Goal: Complete application form

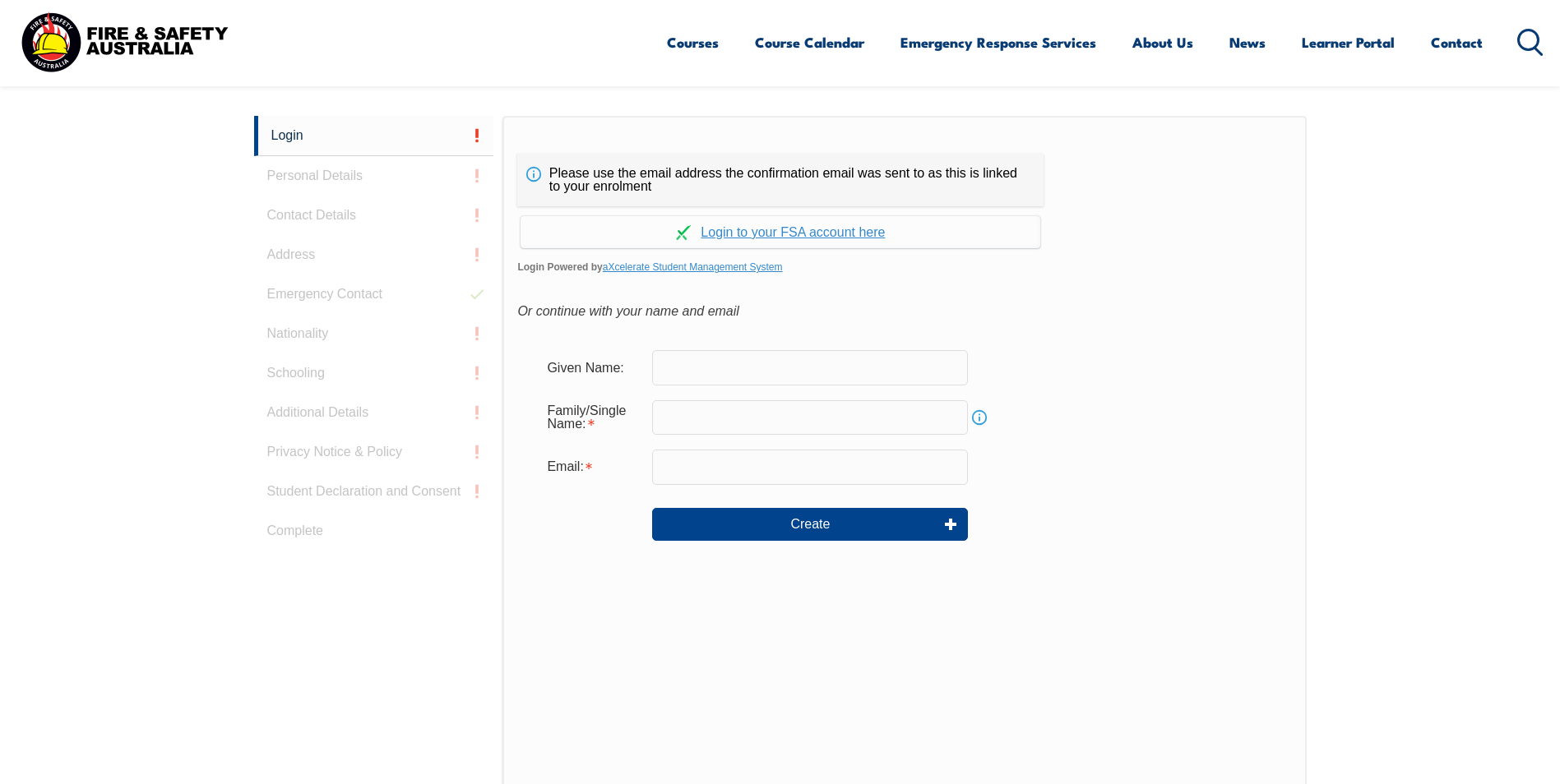
scroll to position [438, 0]
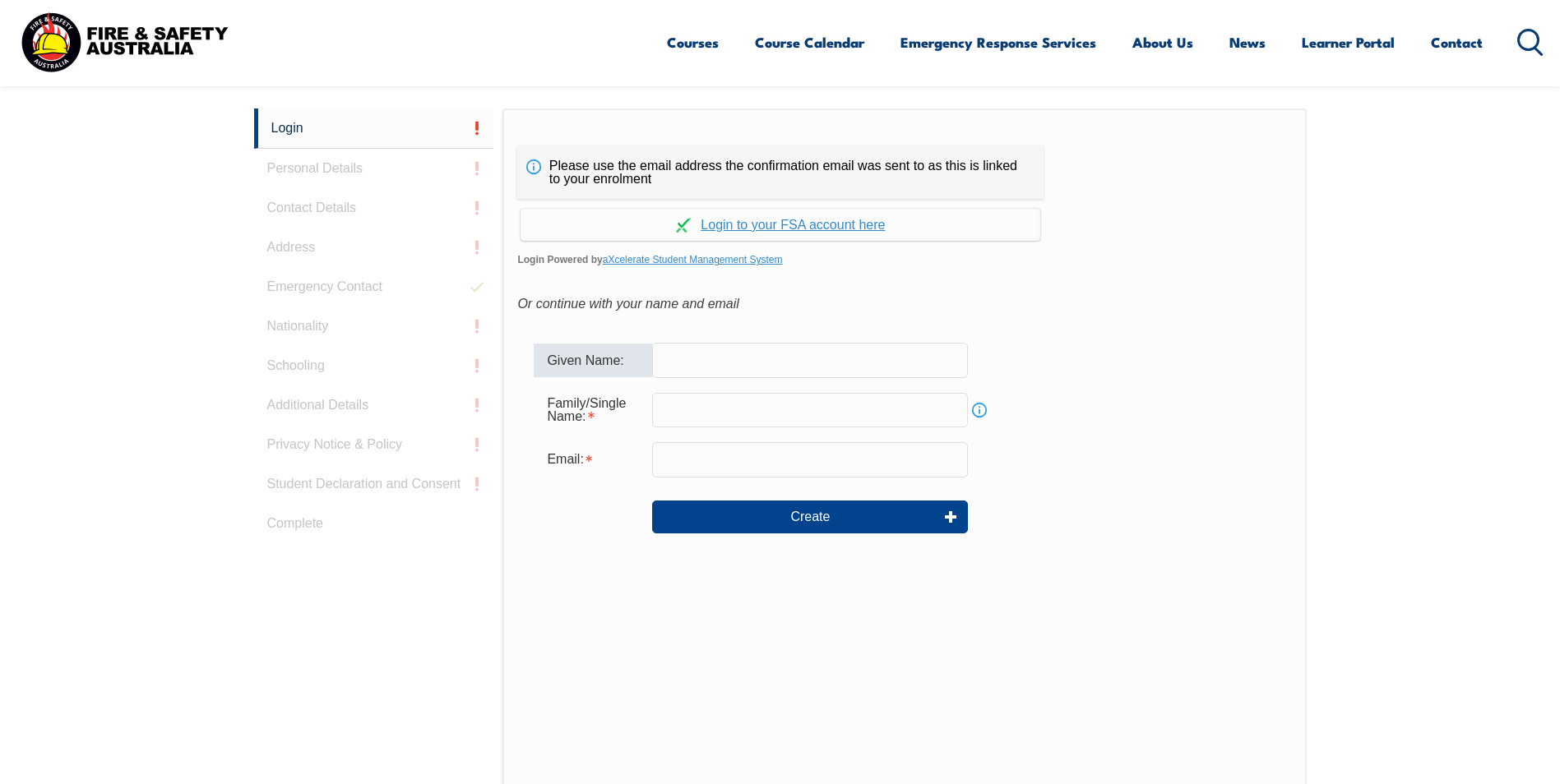
click at [677, 367] on input "text" at bounding box center [810, 359] width 316 height 35
type input "[PERSON_NAME]"
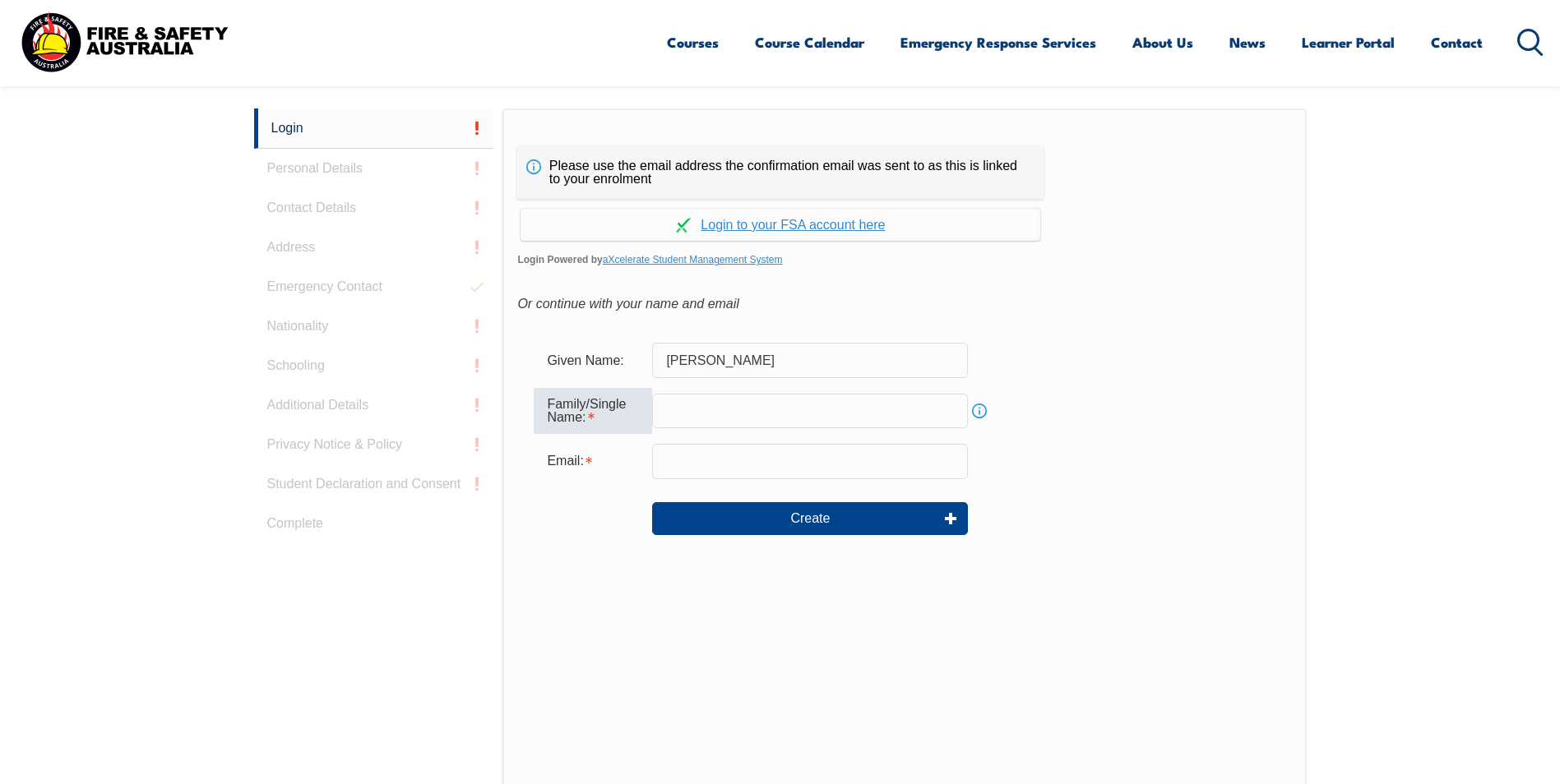
click at [703, 412] on input "text" at bounding box center [810, 410] width 316 height 35
type input "[PERSON_NAME]"
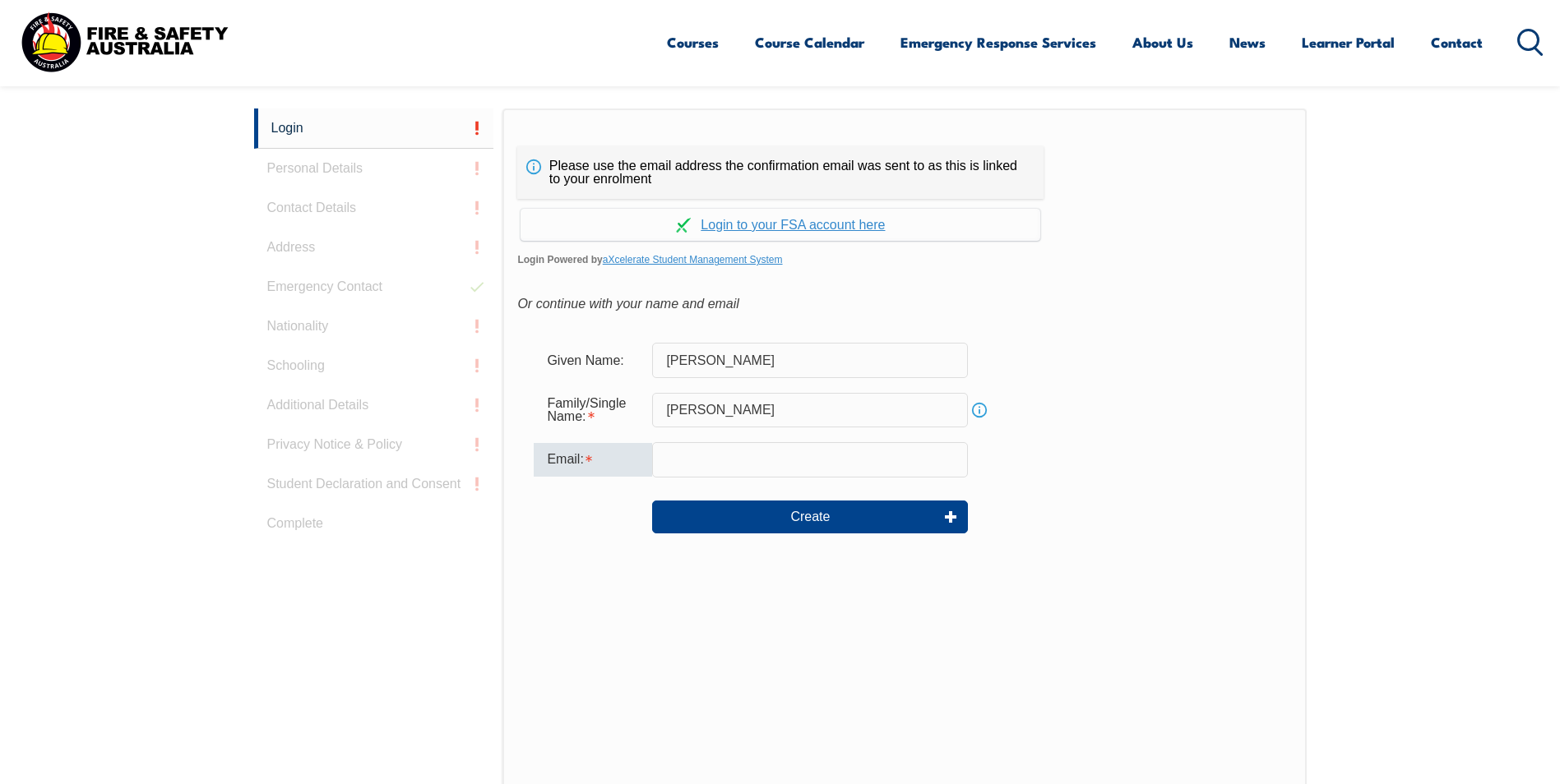
click at [672, 457] on input "email" at bounding box center [810, 459] width 316 height 35
type input "[PERSON_NAME][EMAIL_ADDRESS][DOMAIN_NAME]"
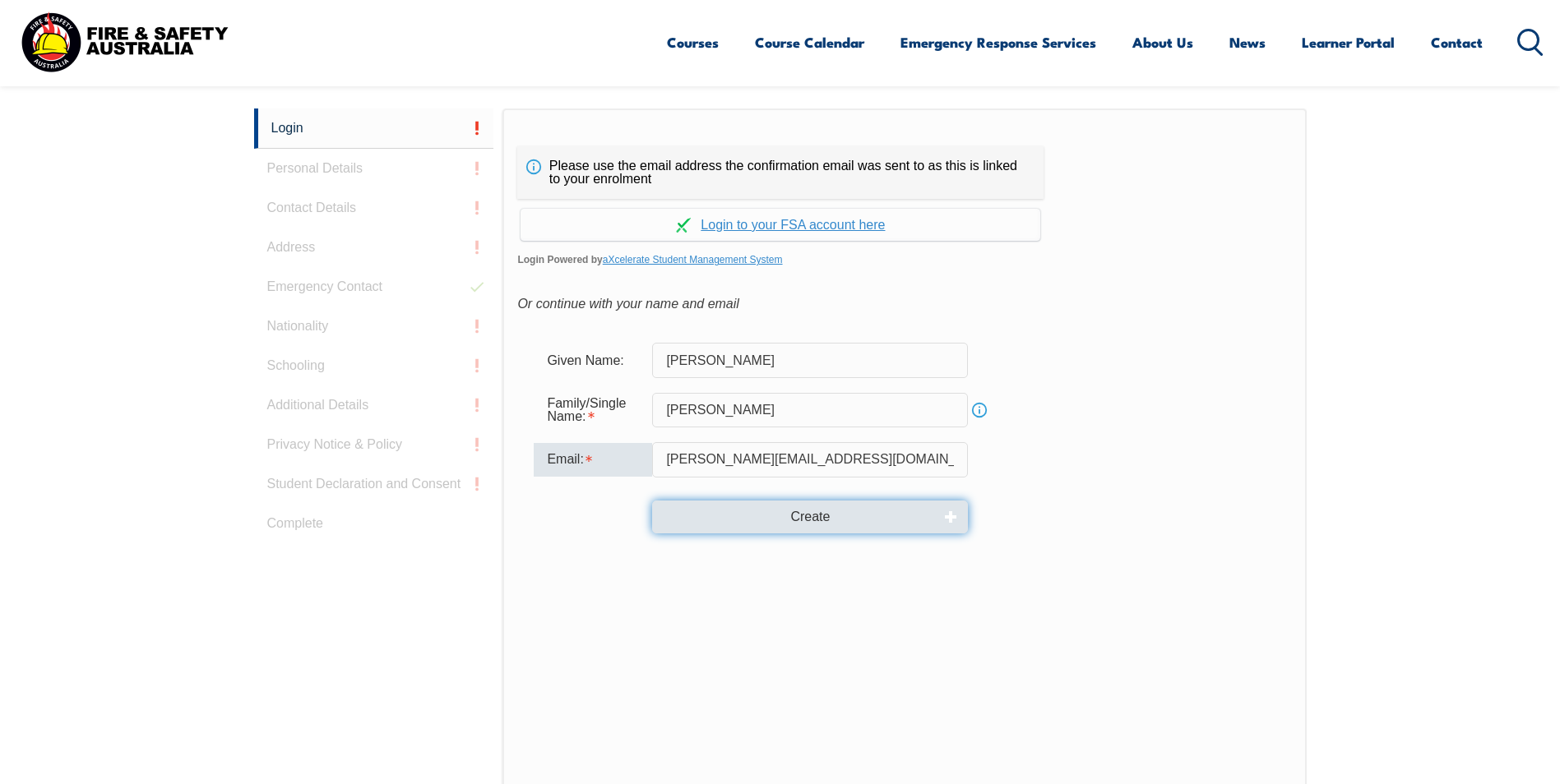
click at [820, 520] on button "Create" at bounding box center [810, 516] width 316 height 33
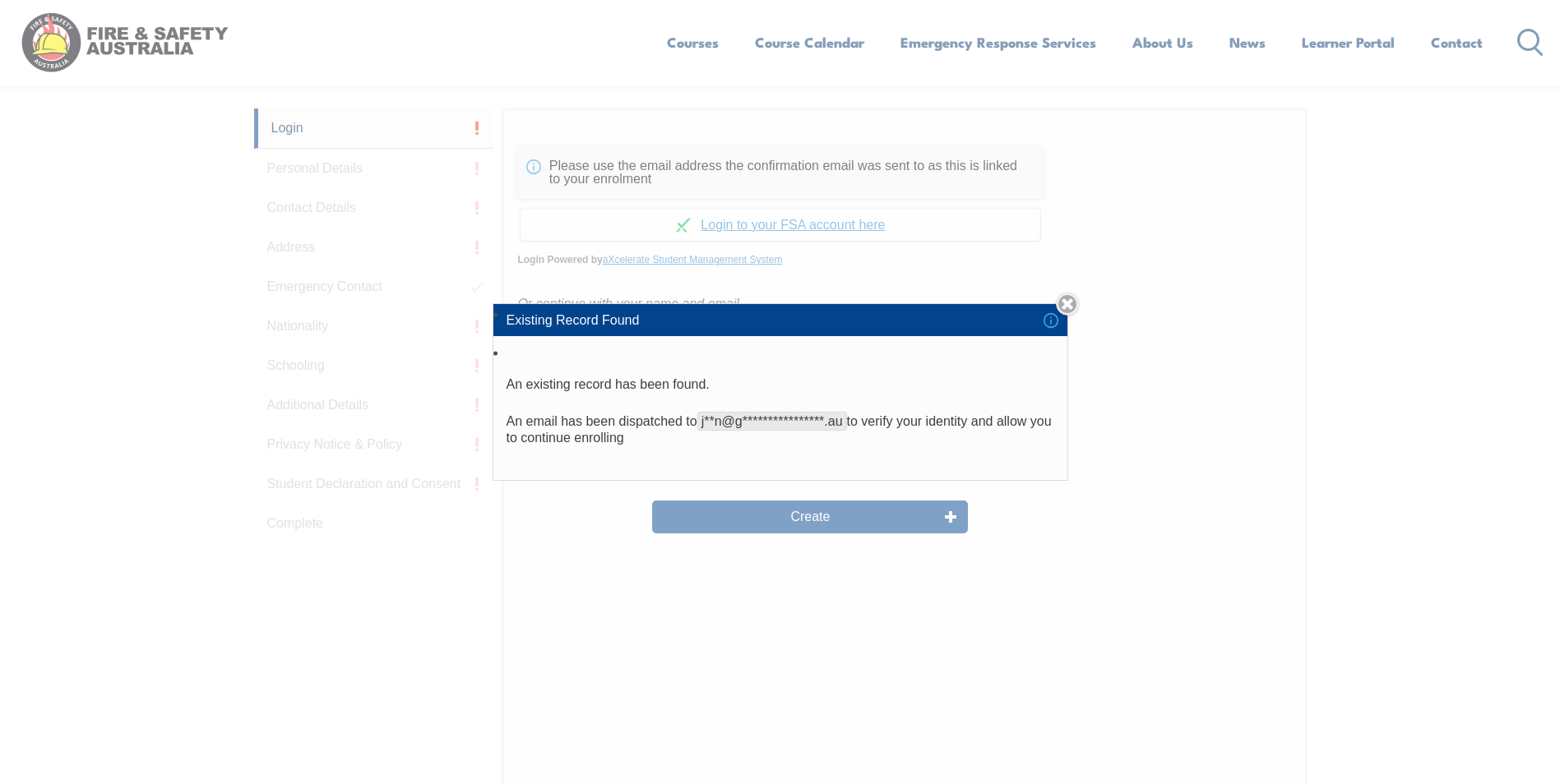
click at [811, 515] on div "**********" at bounding box center [780, 392] width 1560 height 784
click at [852, 517] on div "**********" at bounding box center [780, 392] width 1560 height 784
click at [1067, 301] on link "Close" at bounding box center [1067, 304] width 23 height 23
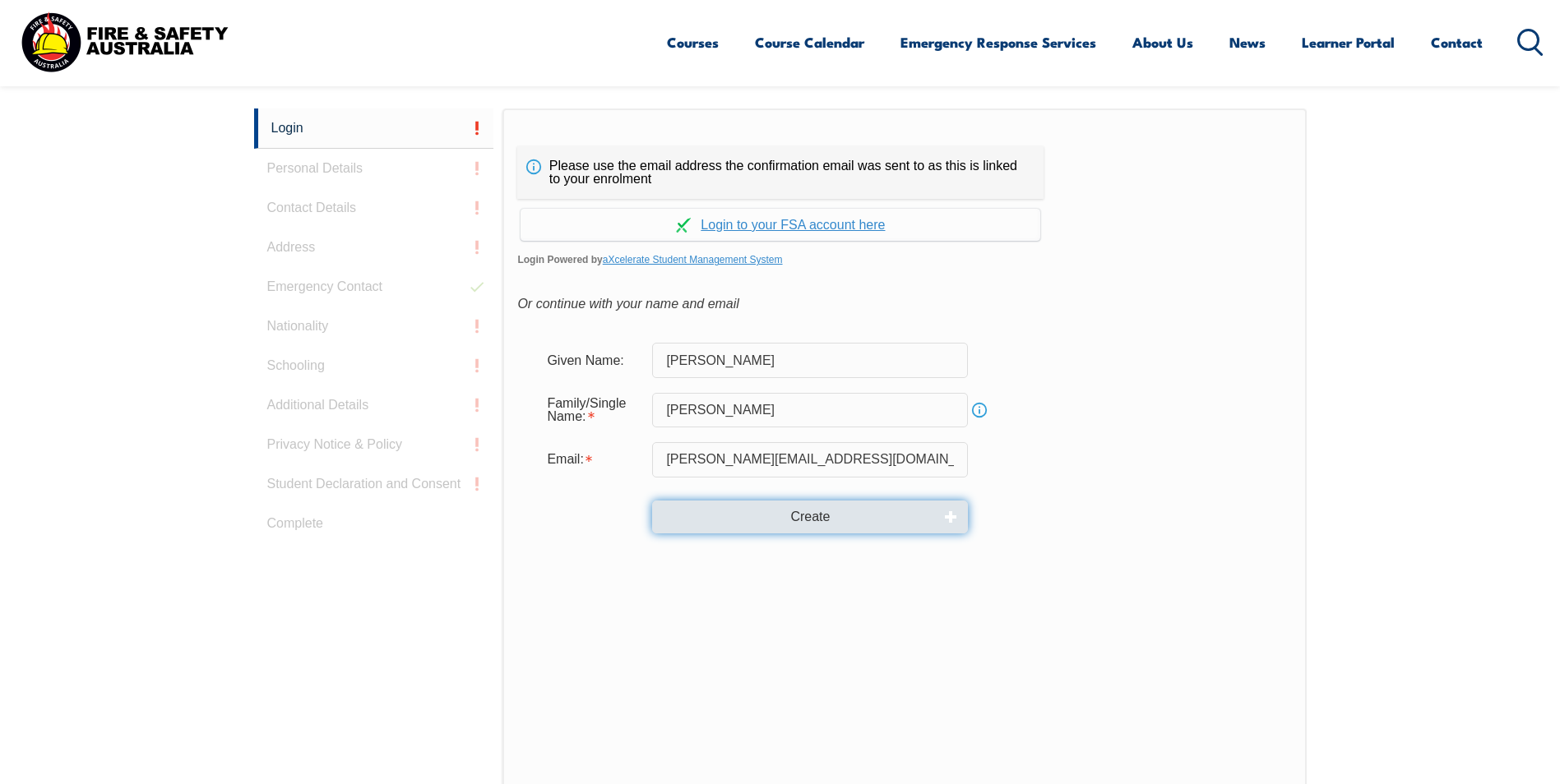
click at [824, 519] on button "Create" at bounding box center [810, 516] width 316 height 33
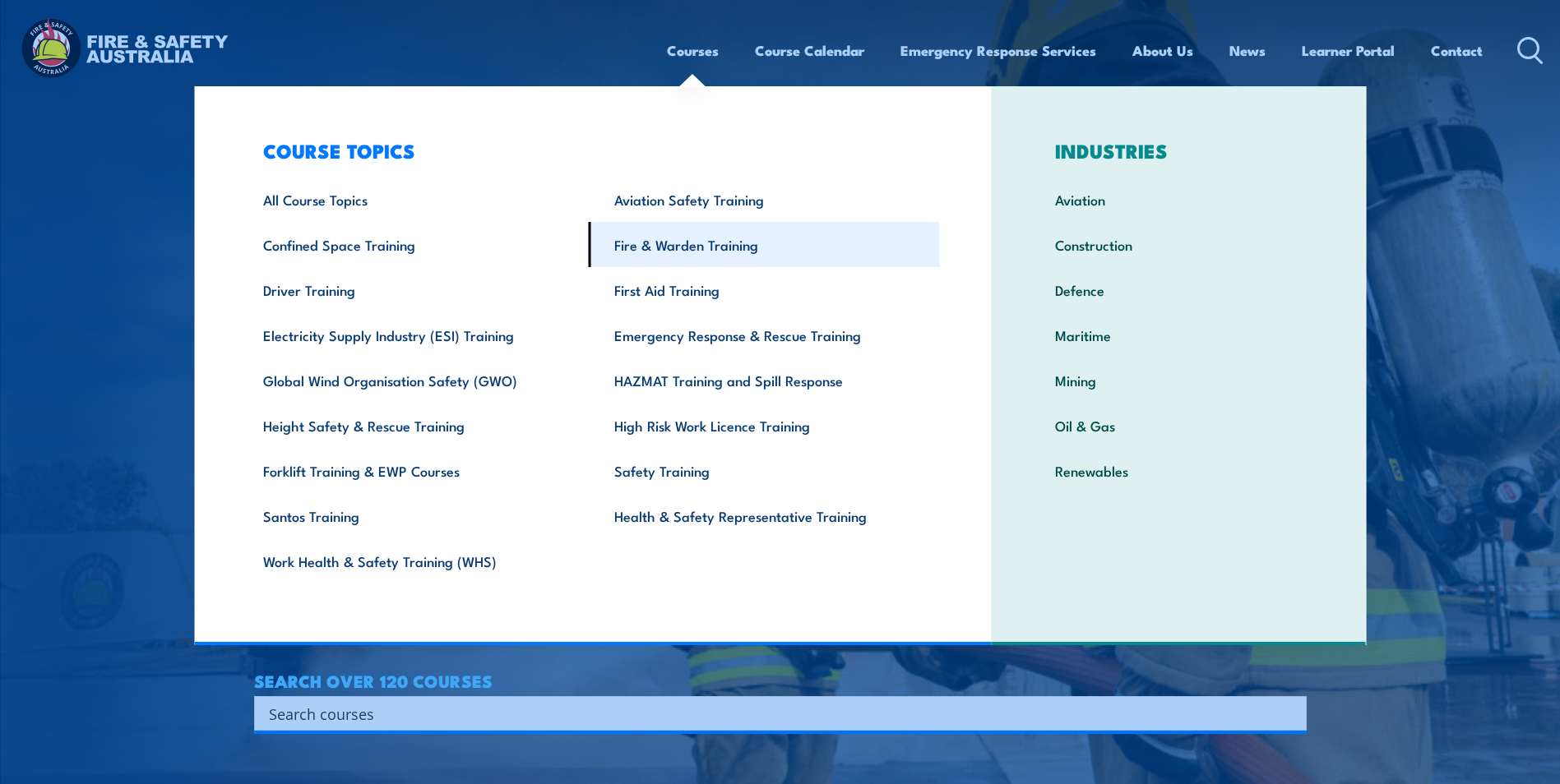
click at [644, 242] on link "Fire & Warden Training" at bounding box center [765, 245] width 351 height 45
